Goal: Task Accomplishment & Management: Manage account settings

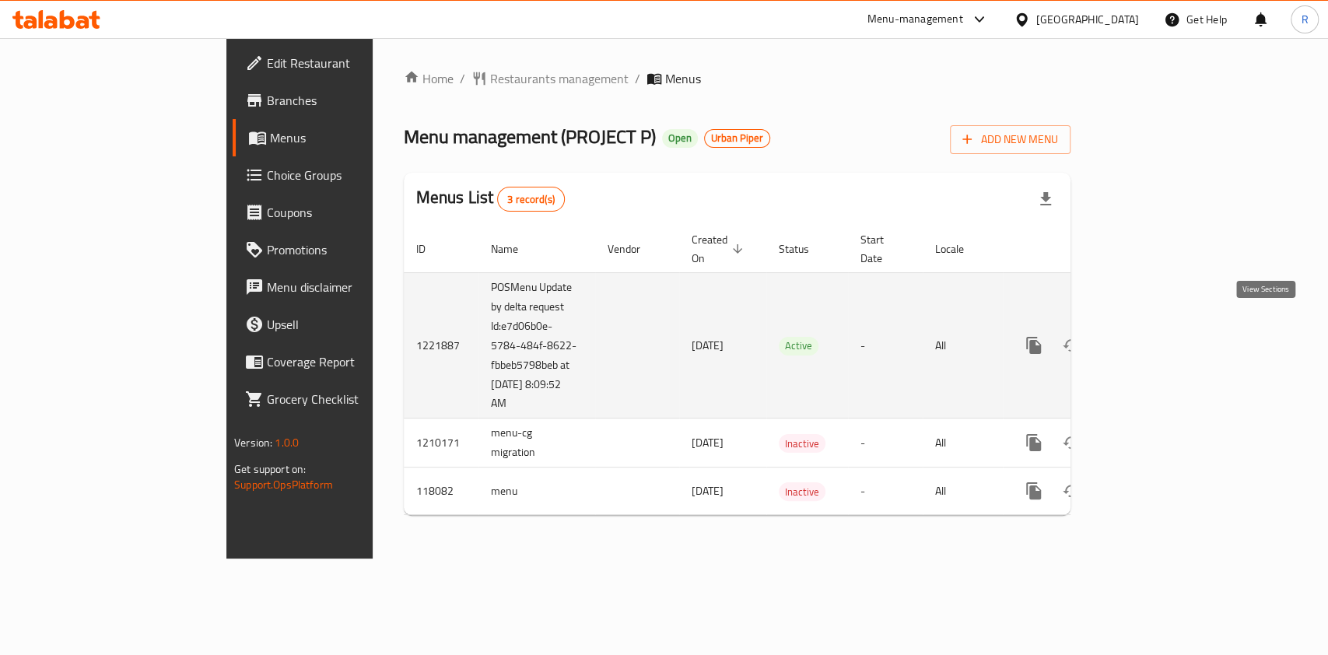
click at [1153, 339] on icon "enhanced table" at bounding box center [1146, 346] width 14 height 14
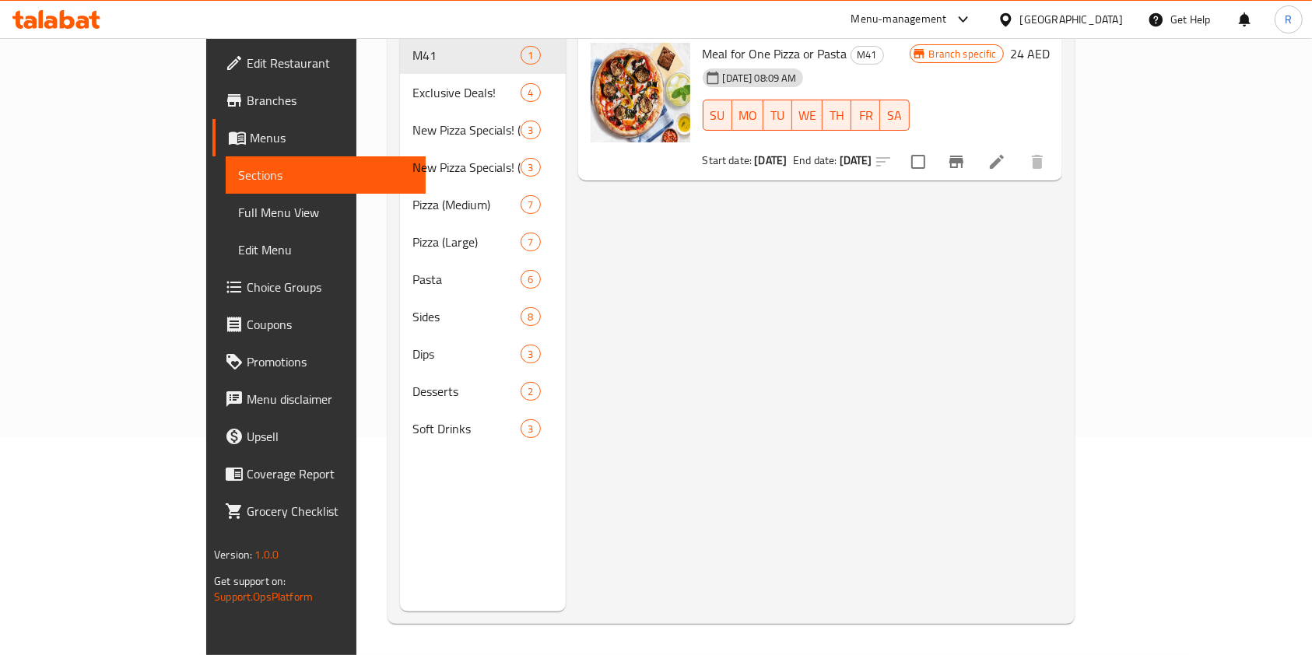
scroll to position [10, 0]
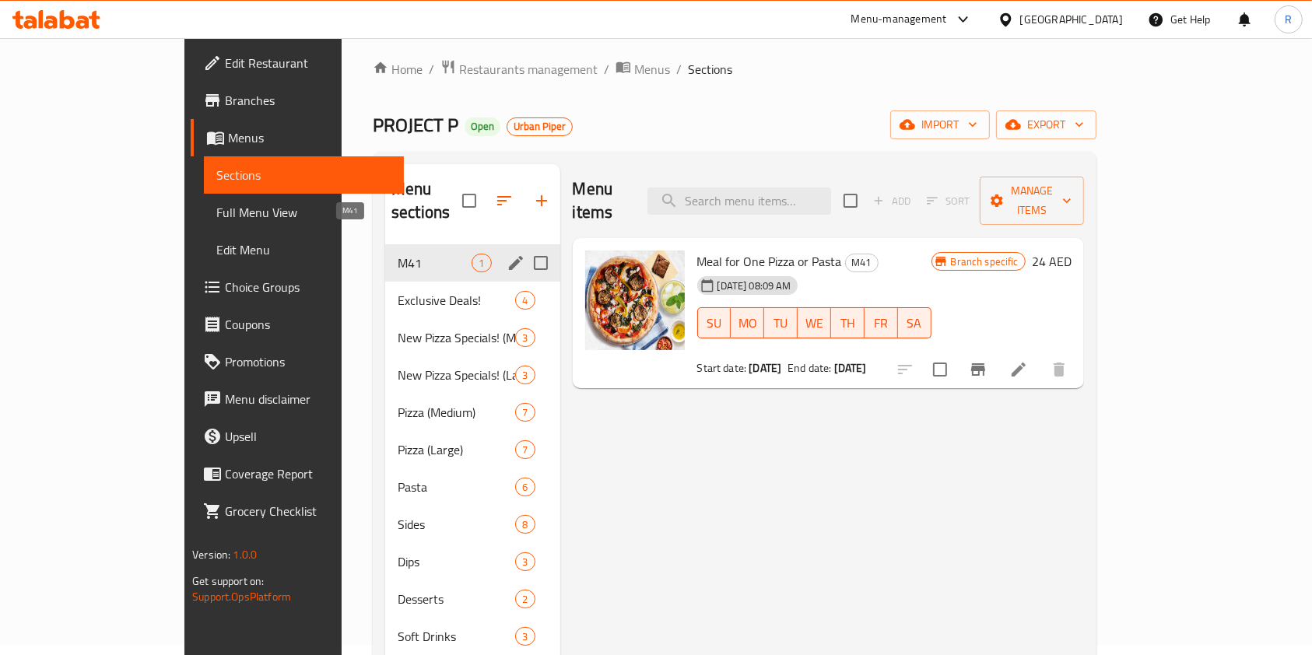
click at [398, 254] on span "M41" at bounding box center [435, 263] width 74 height 19
click at [509, 256] on icon "edit" at bounding box center [516, 263] width 14 height 14
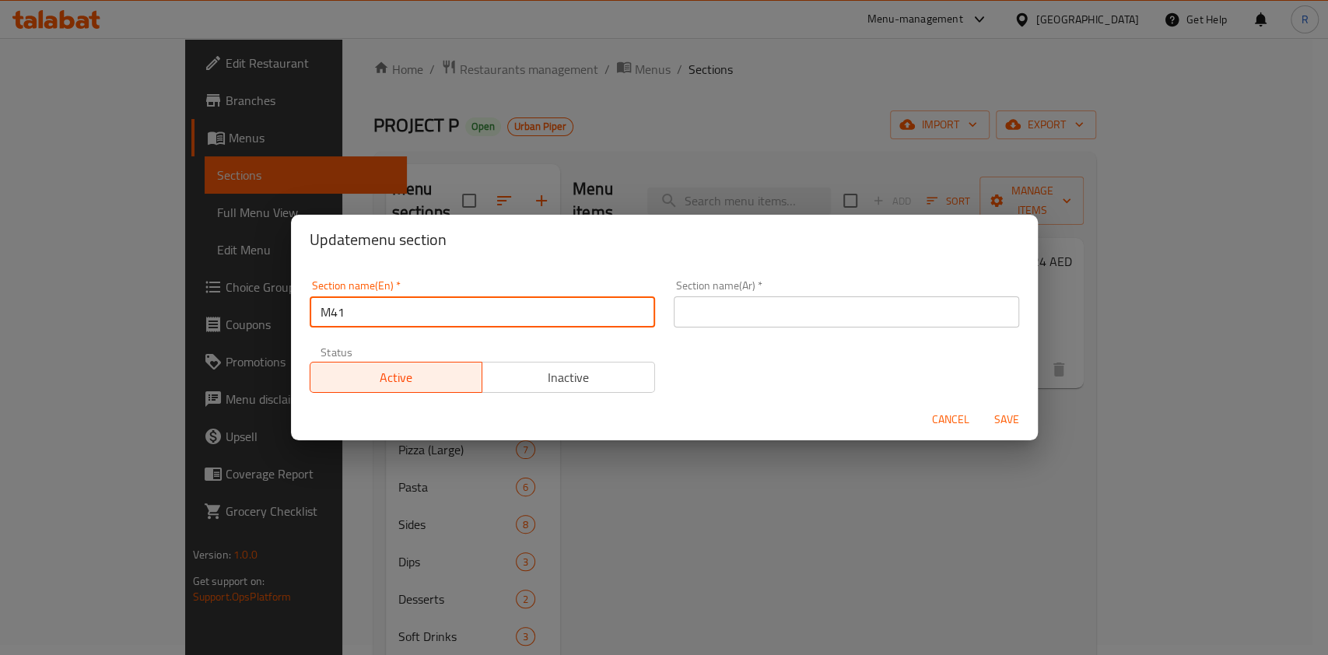
drag, startPoint x: 388, startPoint y: 310, endPoint x: 56, endPoint y: 310, distance: 332.3
click at [56, 310] on div "Update menu section Section name(En)   * M41 Section name(En) * Section name(Ar…" at bounding box center [664, 327] width 1328 height 655
click at [714, 308] on input "text" at bounding box center [847, 311] width 346 height 31
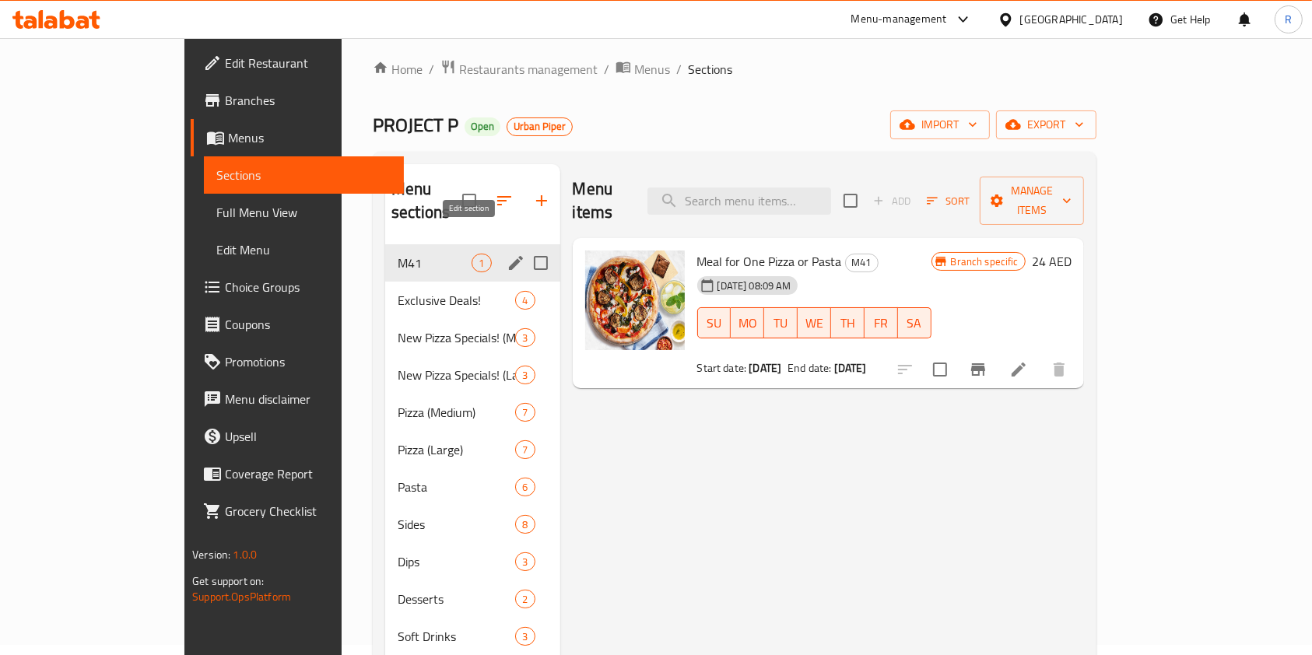
click at [507, 254] on icon "edit" at bounding box center [516, 263] width 19 height 19
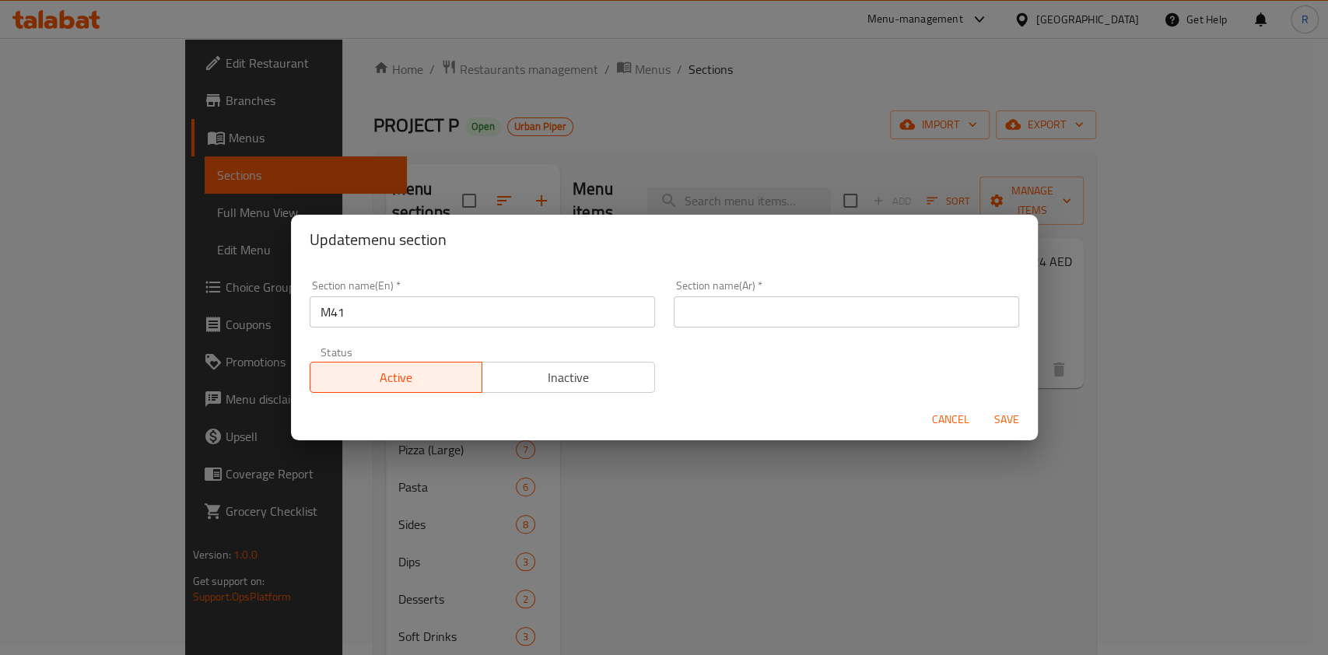
drag, startPoint x: 712, startPoint y: 300, endPoint x: 720, endPoint y: 302, distance: 8.1
click at [712, 300] on input "text" at bounding box center [847, 311] width 346 height 31
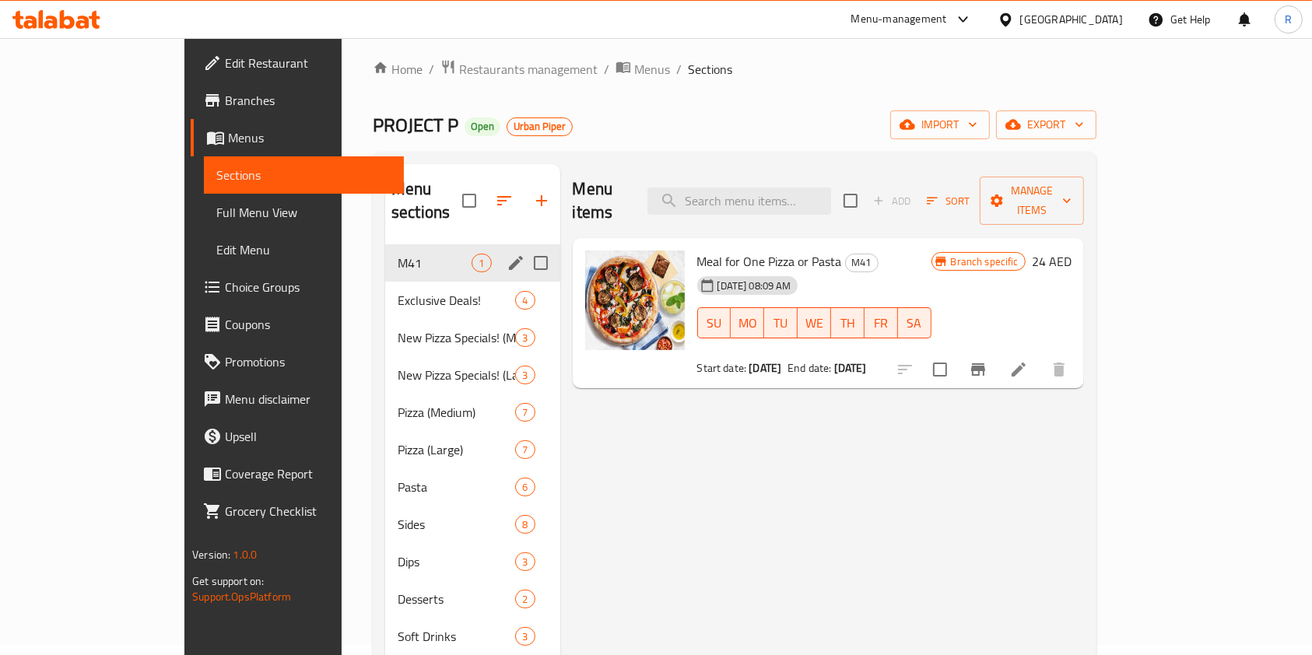
click at [509, 256] on icon "edit" at bounding box center [516, 263] width 14 height 14
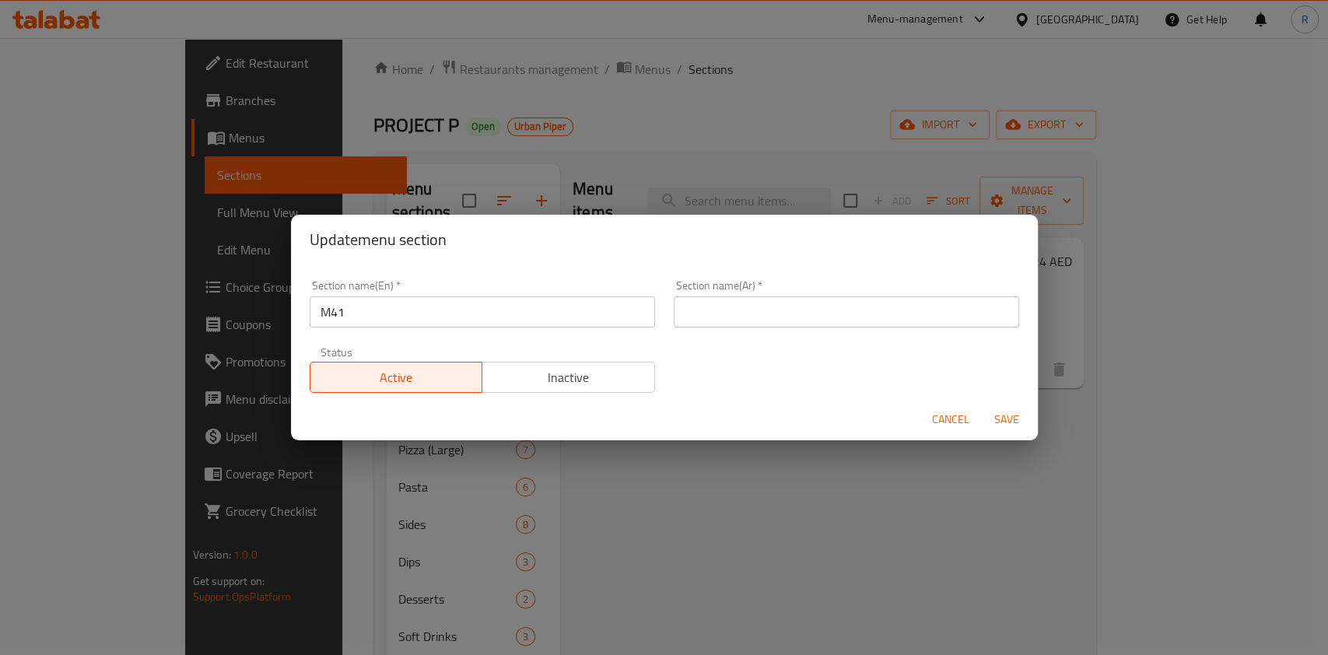
click at [735, 309] on input "text" at bounding box center [847, 311] width 346 height 31
paste input "م41"
type input "م41"
click at [1016, 426] on span "Save" at bounding box center [1006, 419] width 37 height 19
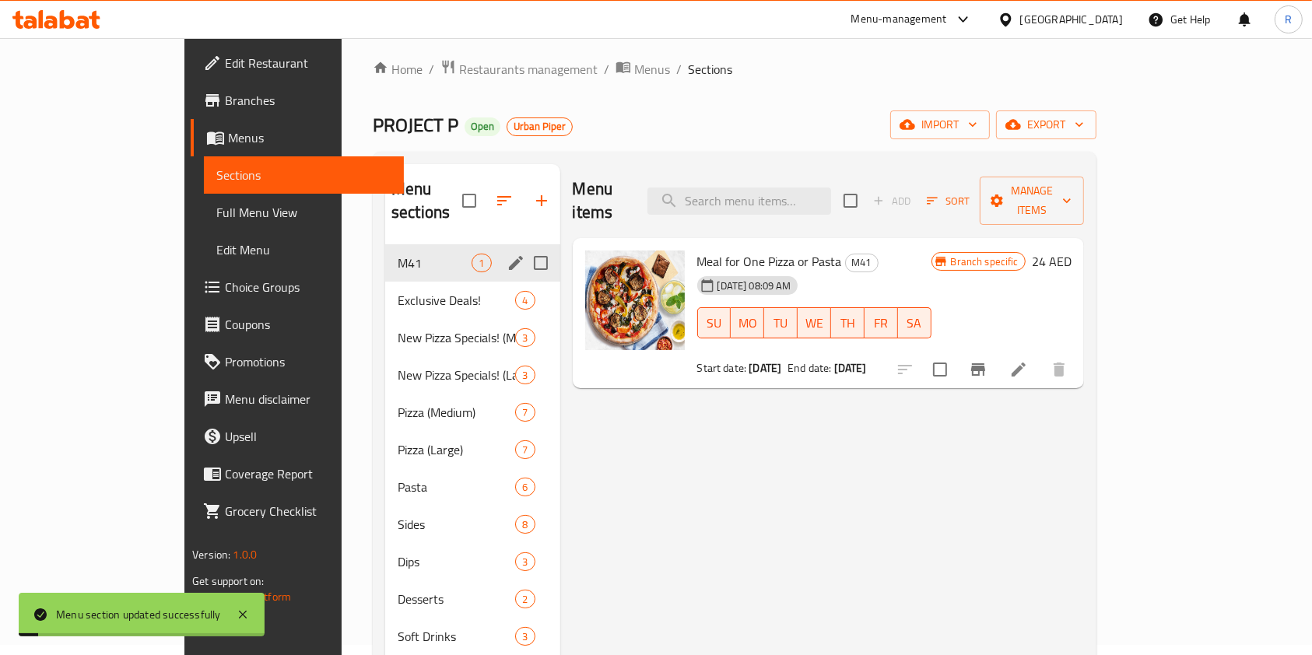
click at [1075, 424] on div "Menu items Add Sort Manage items Meal for One Pizza or Pasta M41 [DATE] 08:09 A…" at bounding box center [822, 491] width 524 height 655
click at [1028, 360] on icon at bounding box center [1018, 369] width 19 height 19
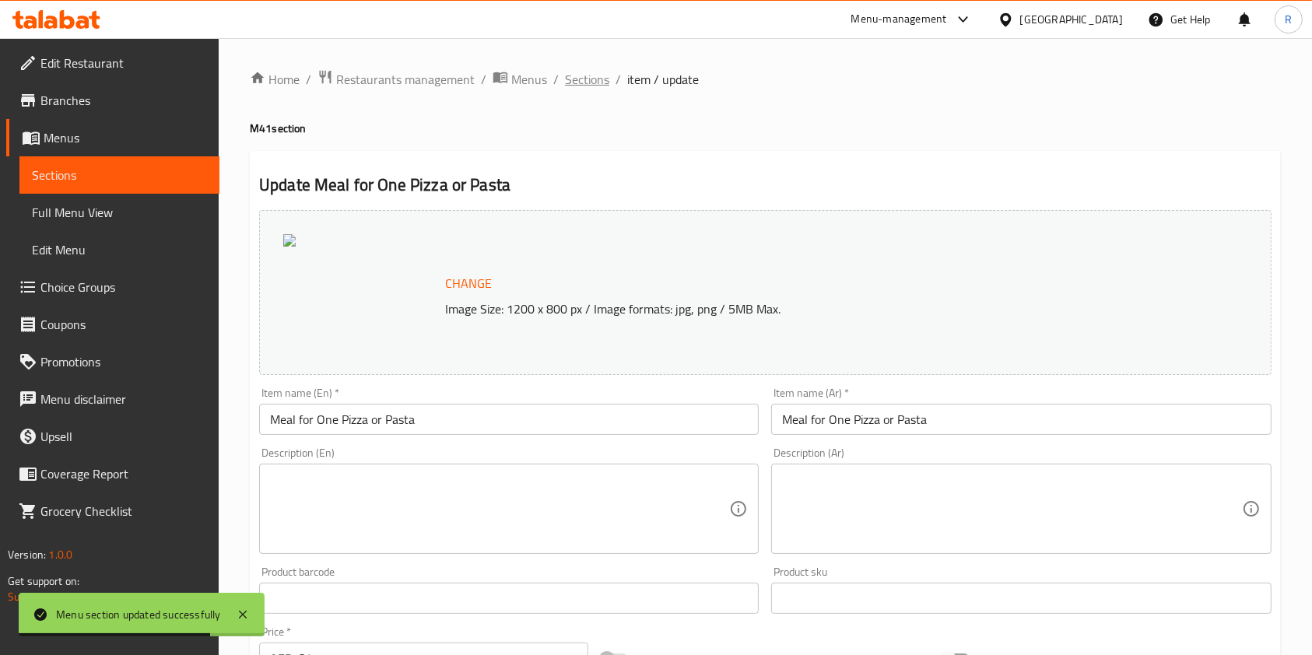
click at [595, 83] on span "Sections" at bounding box center [587, 79] width 44 height 19
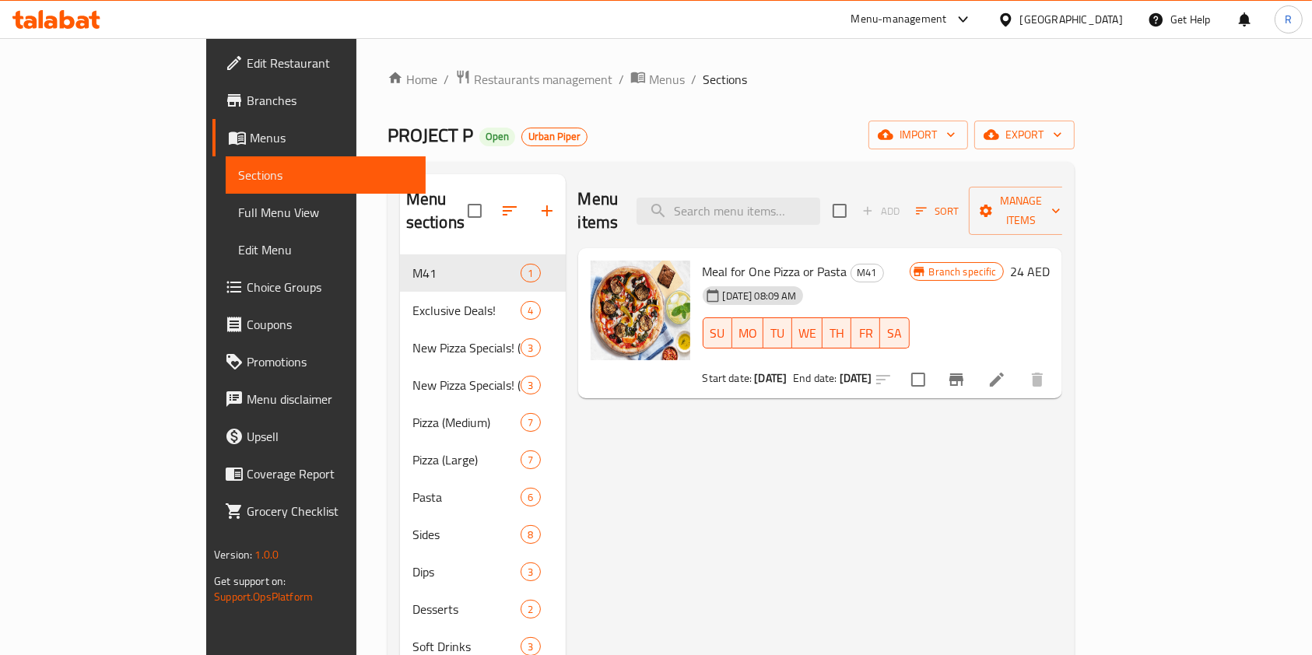
click at [1062, 447] on div "Menu items Add Sort Manage items Meal for One Pizza or Pasta M41 [DATE] 08:09 A…" at bounding box center [814, 501] width 496 height 655
click at [966, 370] on icon "Branch-specific-item" at bounding box center [956, 379] width 19 height 19
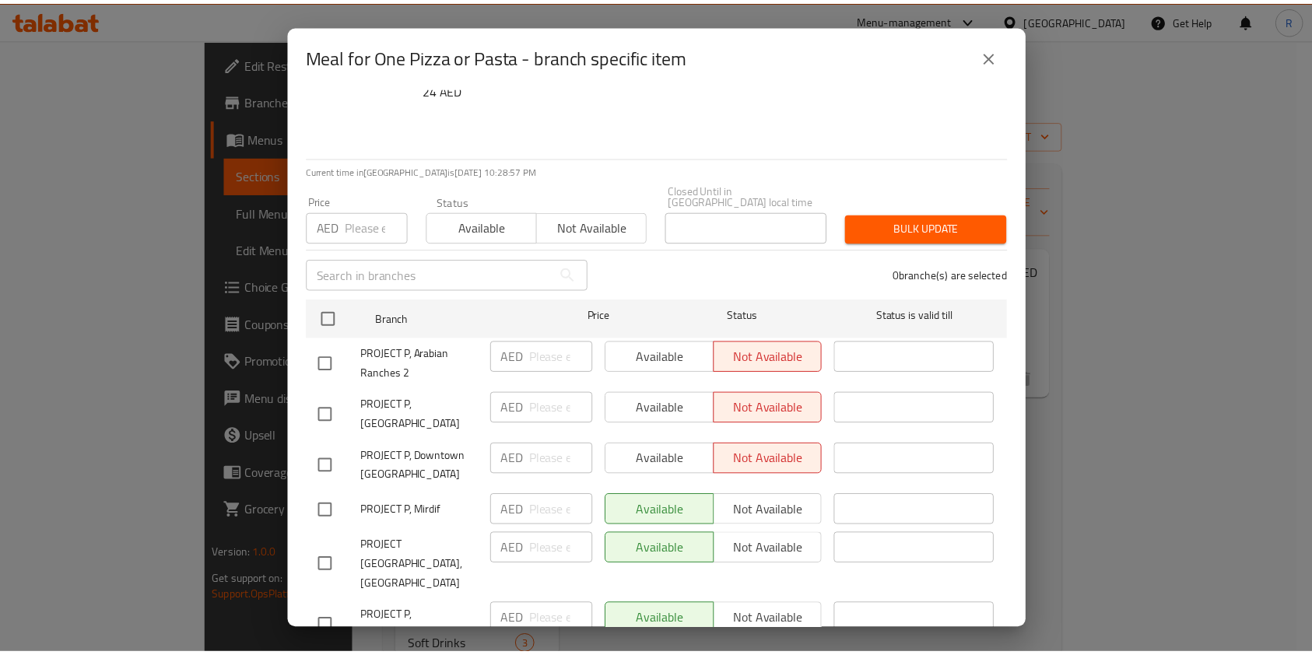
scroll to position [75, 0]
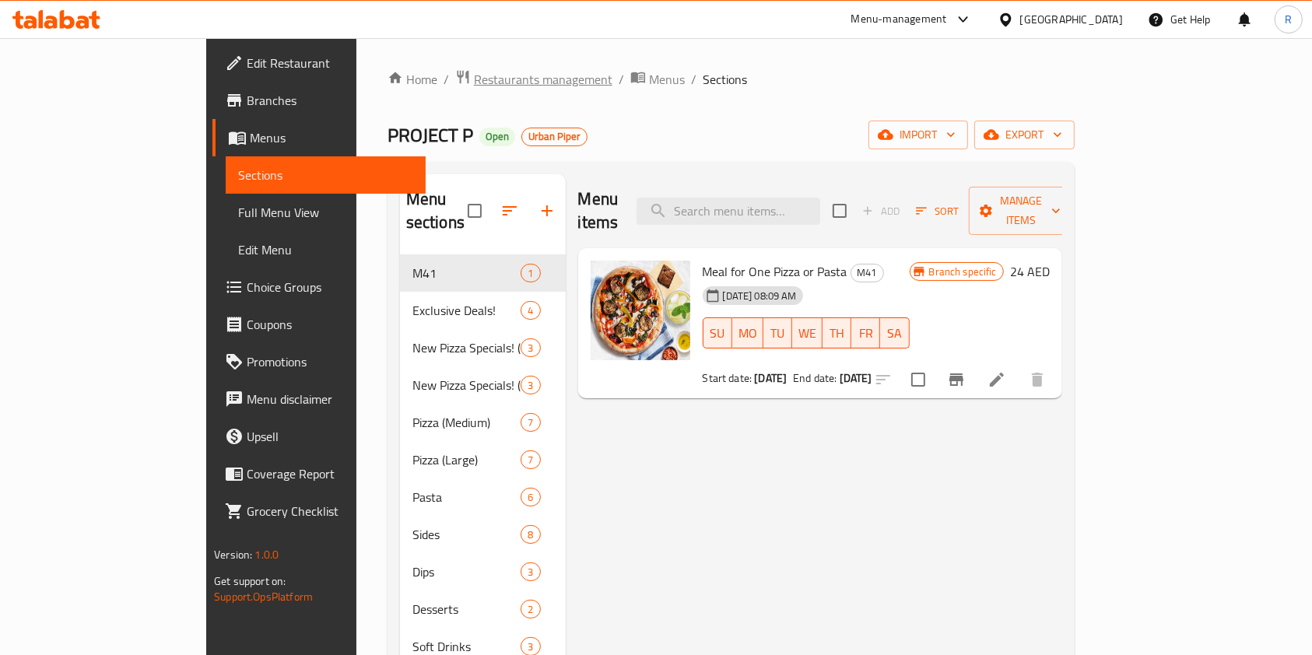
click at [474, 85] on span "Restaurants management" at bounding box center [543, 79] width 139 height 19
